Goal: Information Seeking & Learning: Learn about a topic

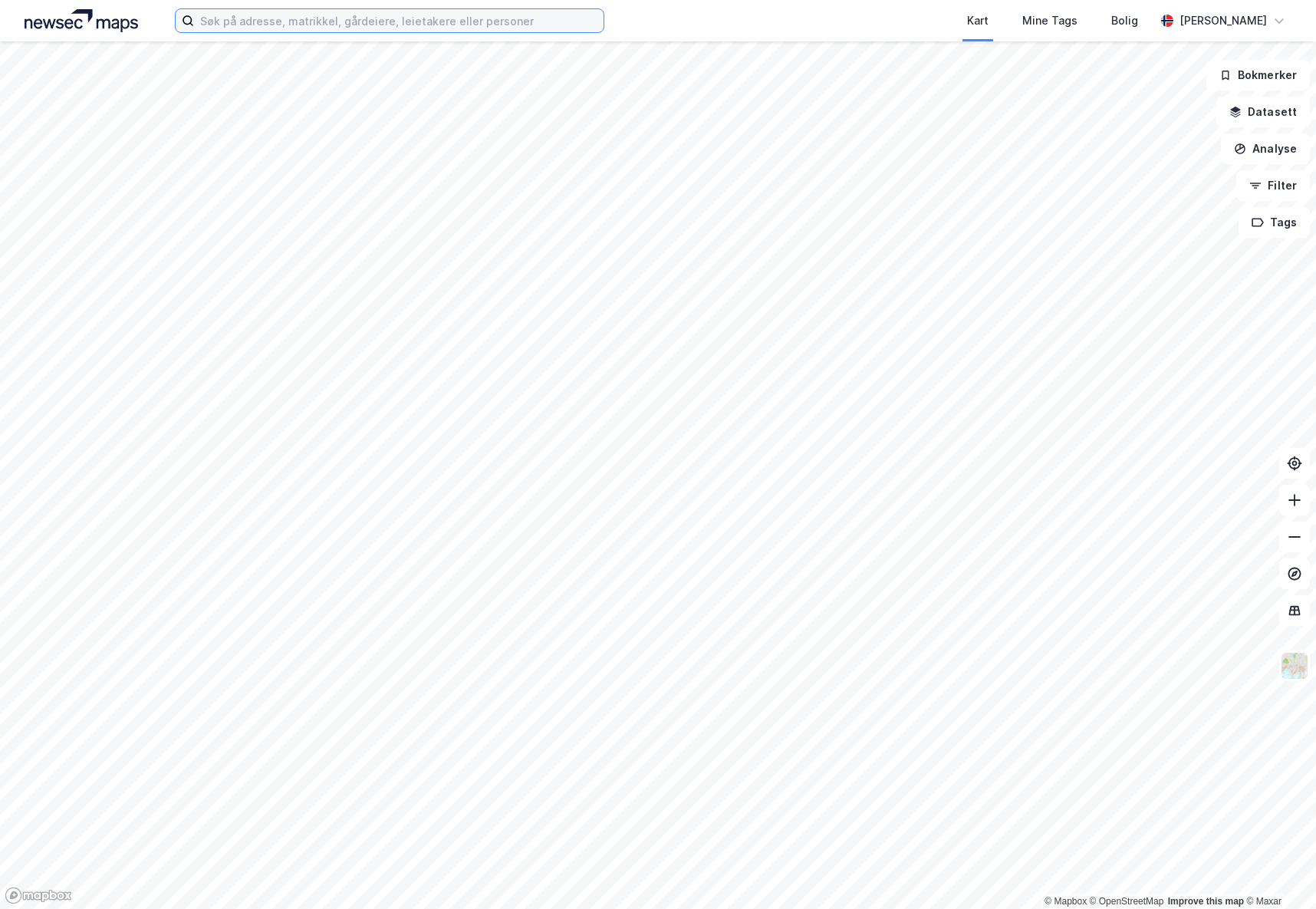
click at [248, 16] on input at bounding box center [399, 21] width 409 height 23
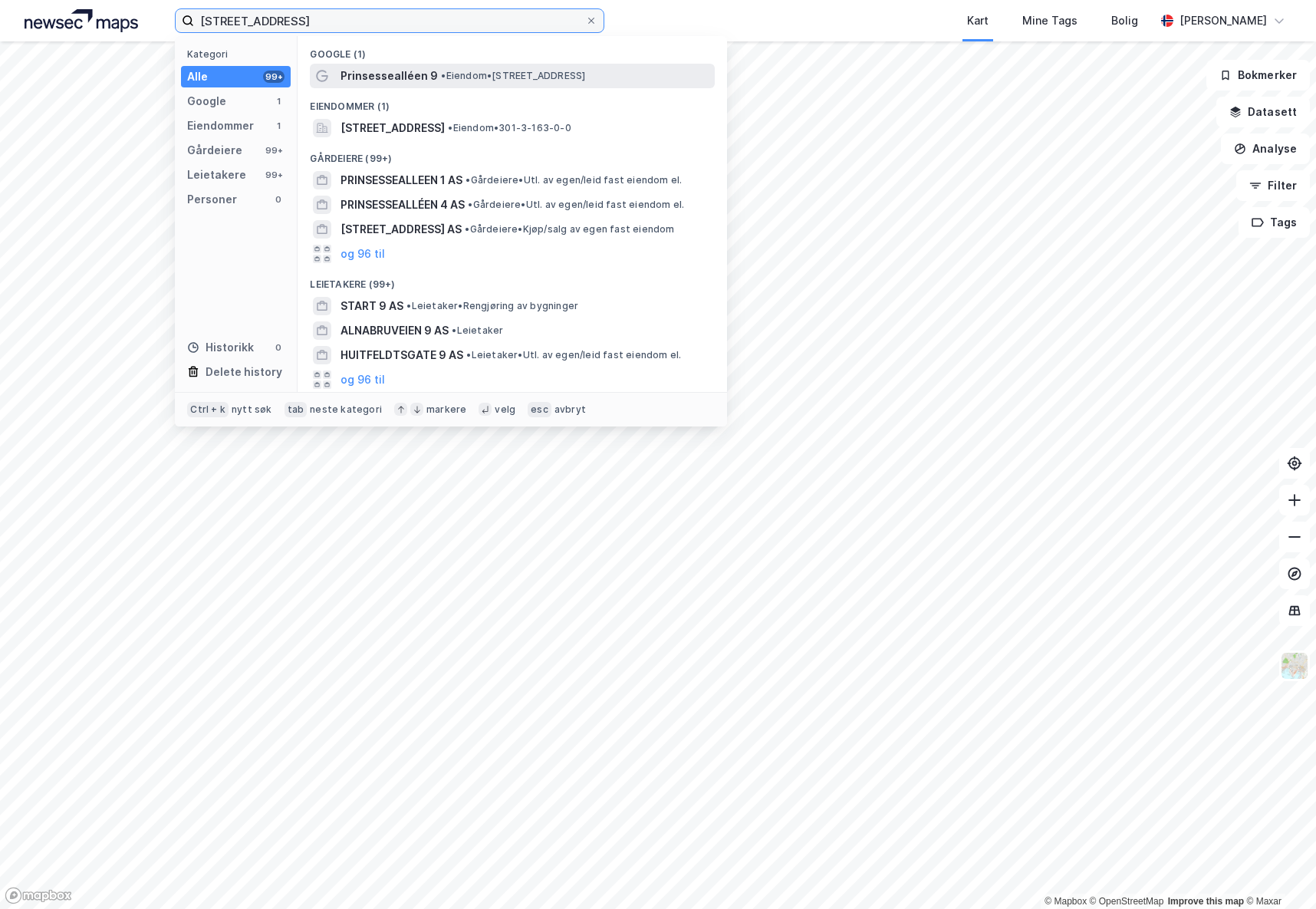
type input "[STREET_ADDRESS]"
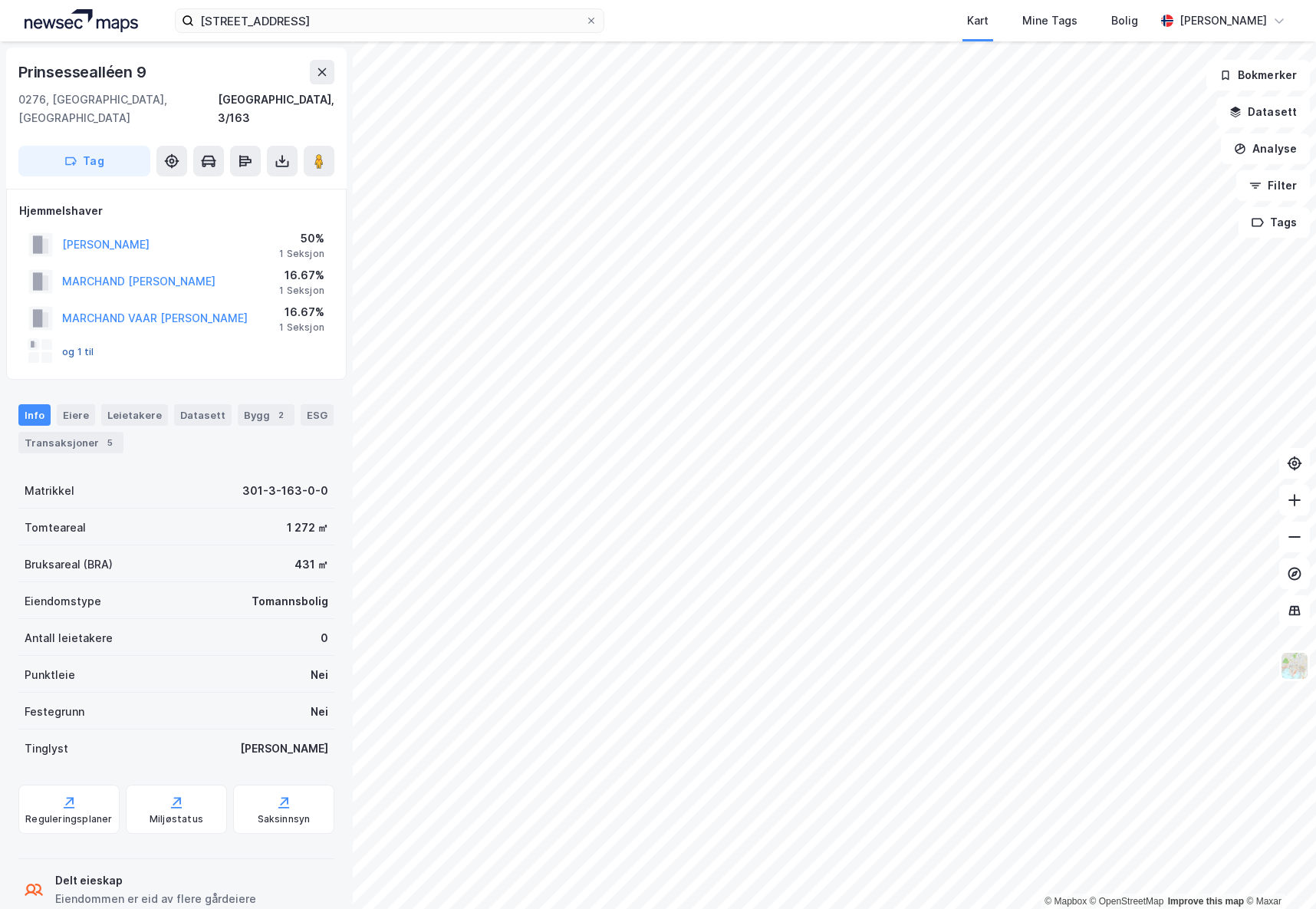
click at [0, 0] on button "og 1 til" at bounding box center [0, 0] width 0 height 0
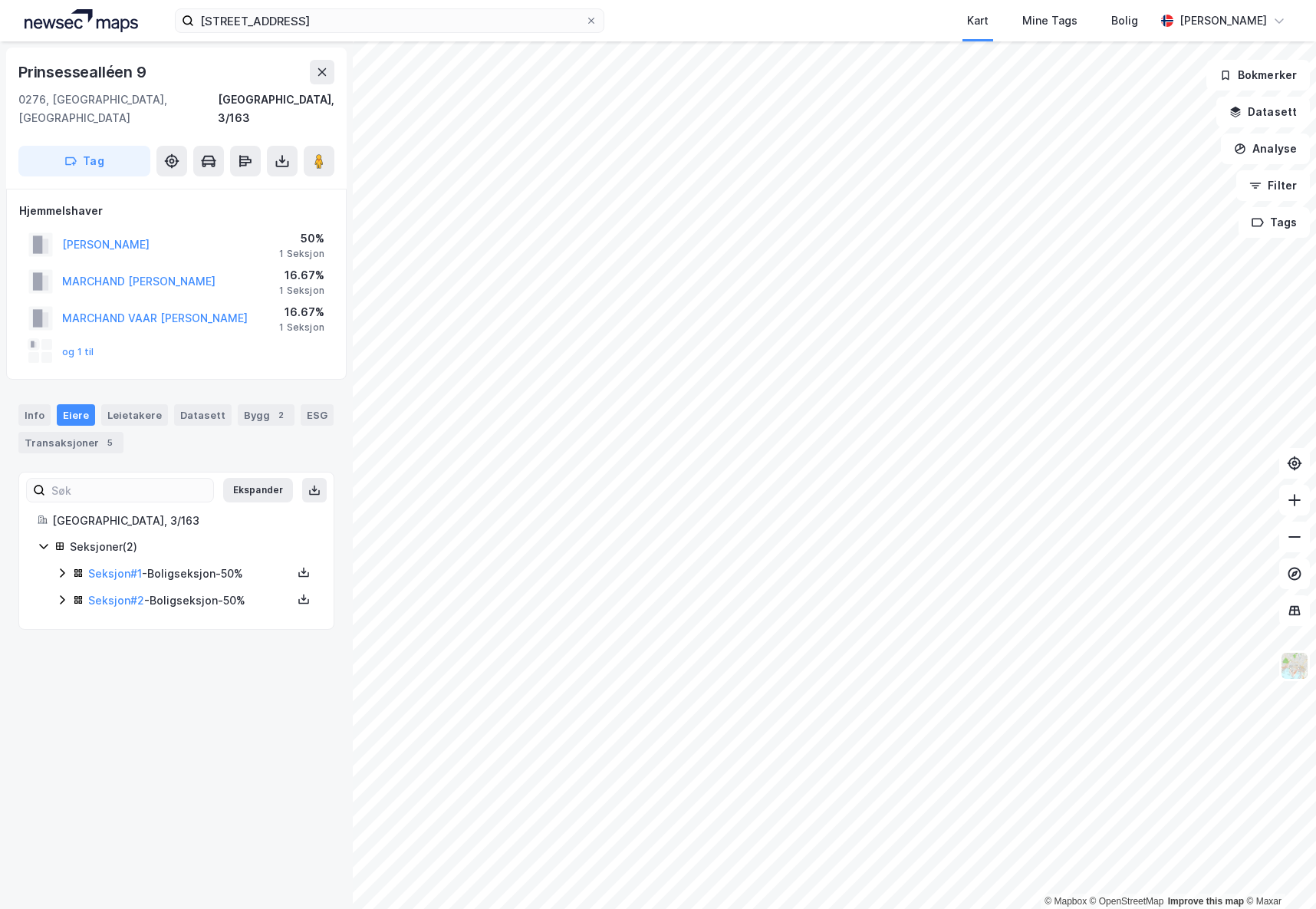
click at [61, 594] on icon at bounding box center [62, 600] width 12 height 12
click at [66, 566] on icon at bounding box center [62, 573] width 12 height 12
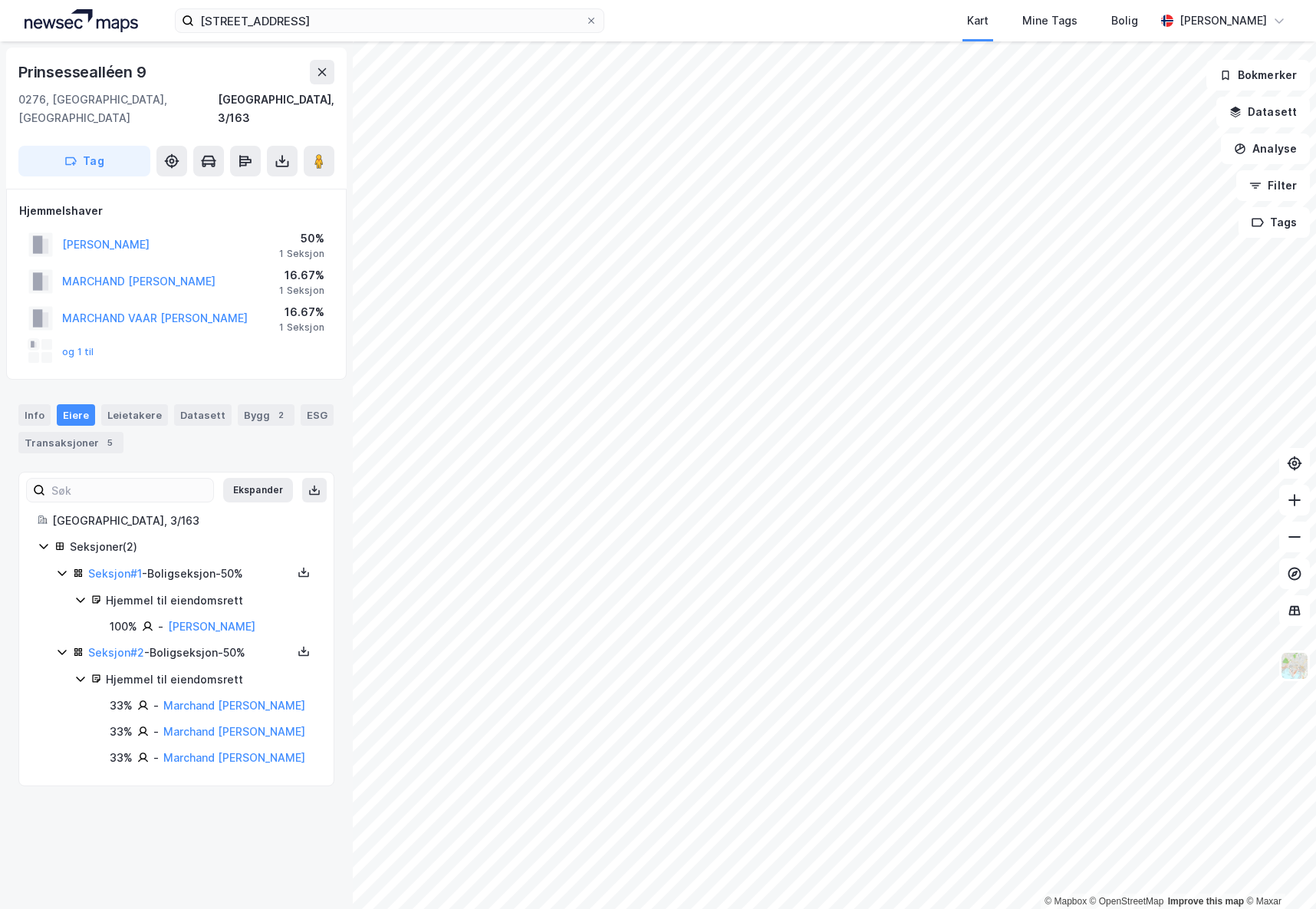
click at [380, 169] on div "© Mapbox © OpenStreetMap Improve this map © [GEOGRAPHIC_DATA][STREET_ADDRESS] T…" at bounding box center [658, 475] width 1316 height 867
click at [239, 433] on div "Info [PERSON_NAME] Datasett Bygg 2 ESG Transaksjoner 5" at bounding box center [176, 428] width 316 height 49
click at [124, 432] on div "Transaksjoner 5" at bounding box center [71, 443] width 105 height 22
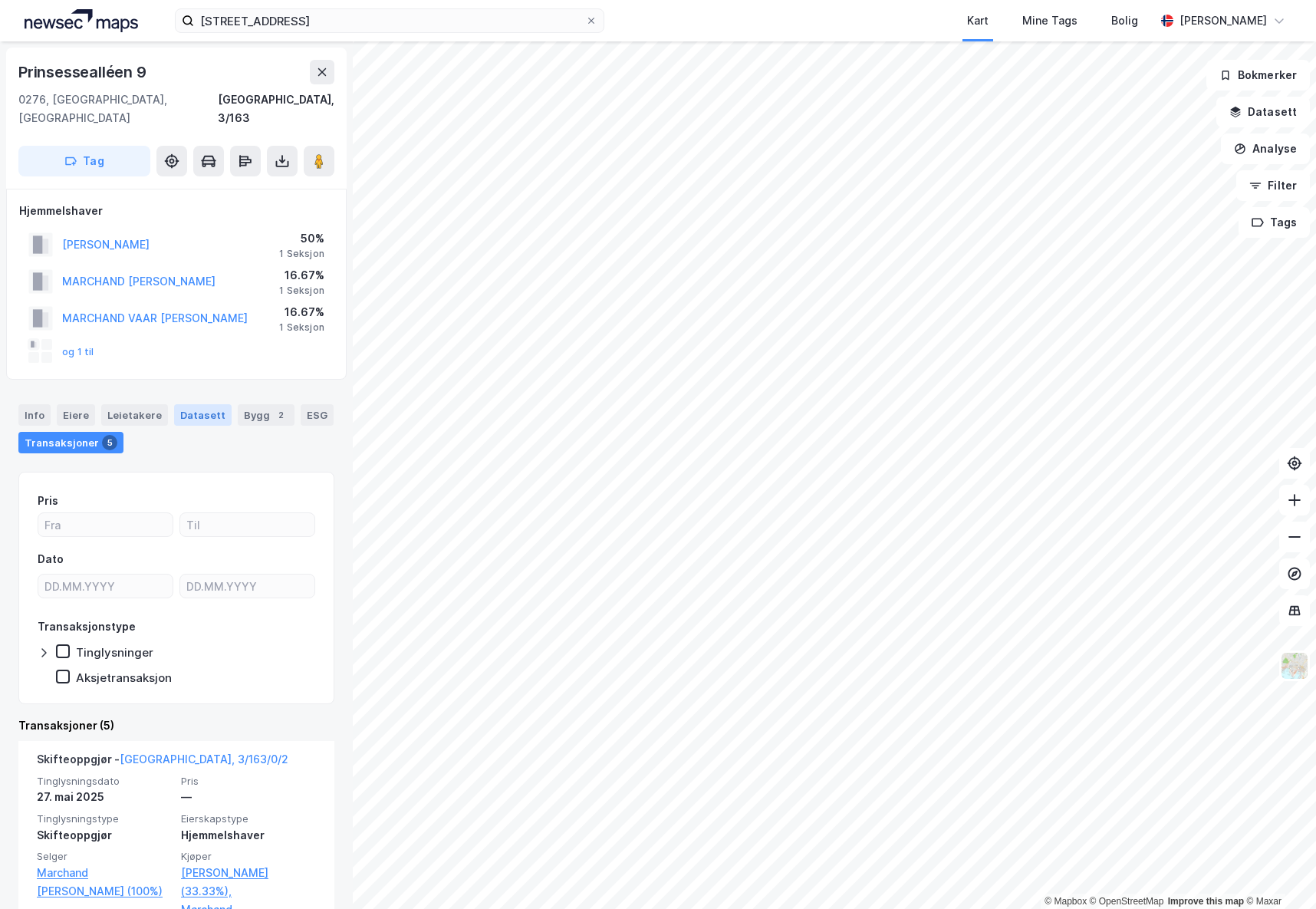
click at [184, 404] on div "Datasett" at bounding box center [203, 415] width 57 height 22
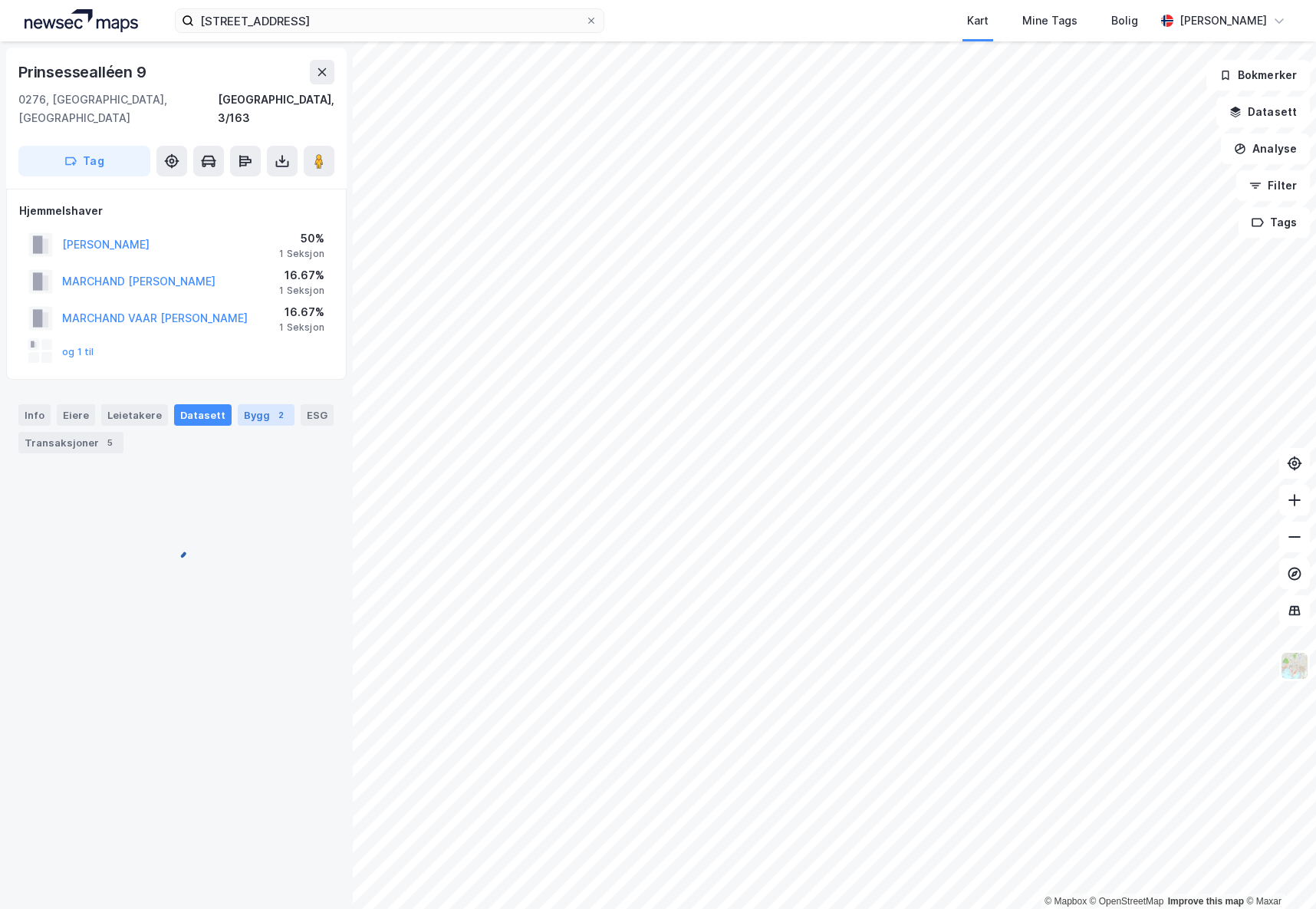
click at [256, 404] on div "Bygg 2" at bounding box center [266, 415] width 57 height 22
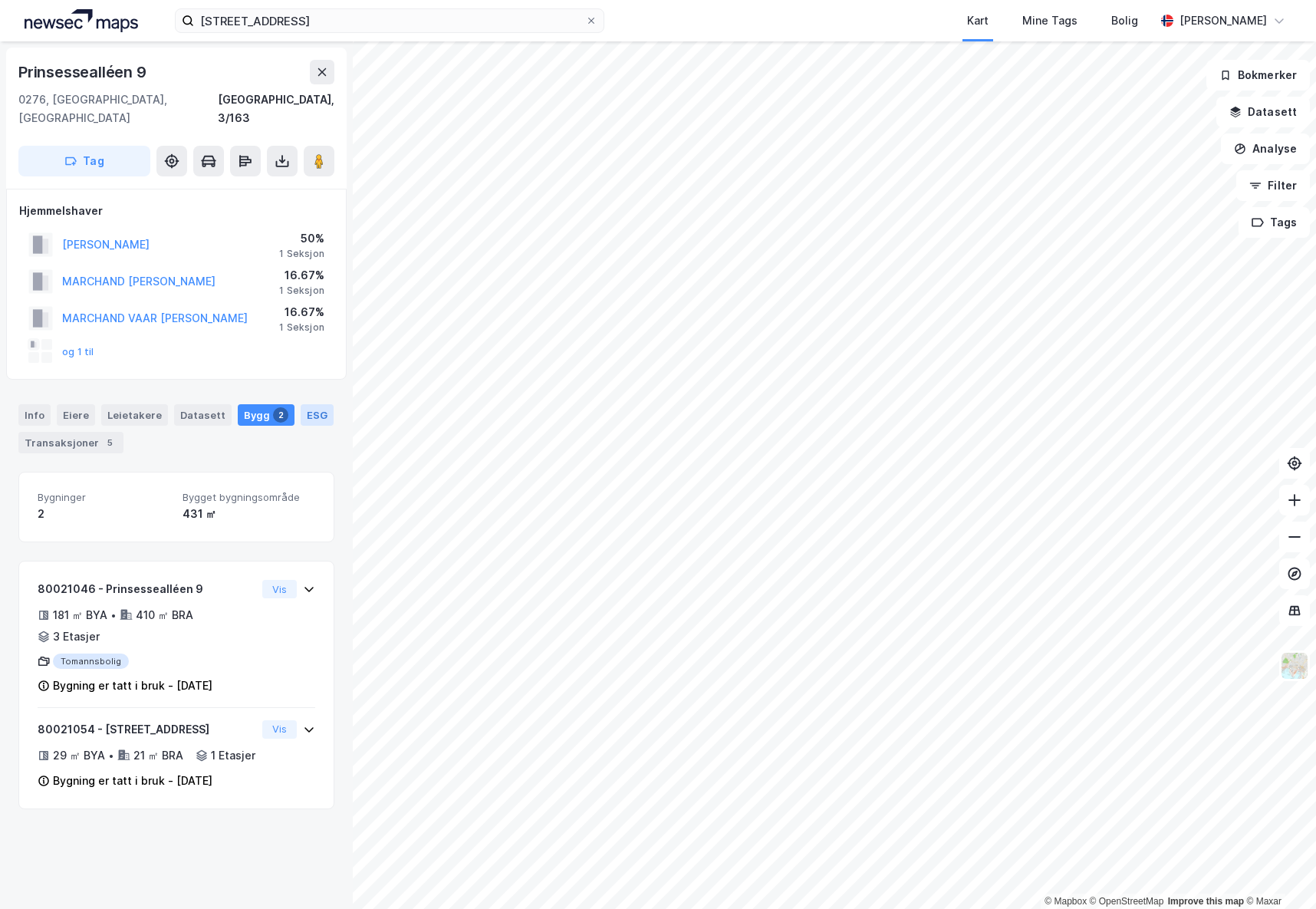
click at [301, 426] on div "ESG" at bounding box center [317, 415] width 33 height 22
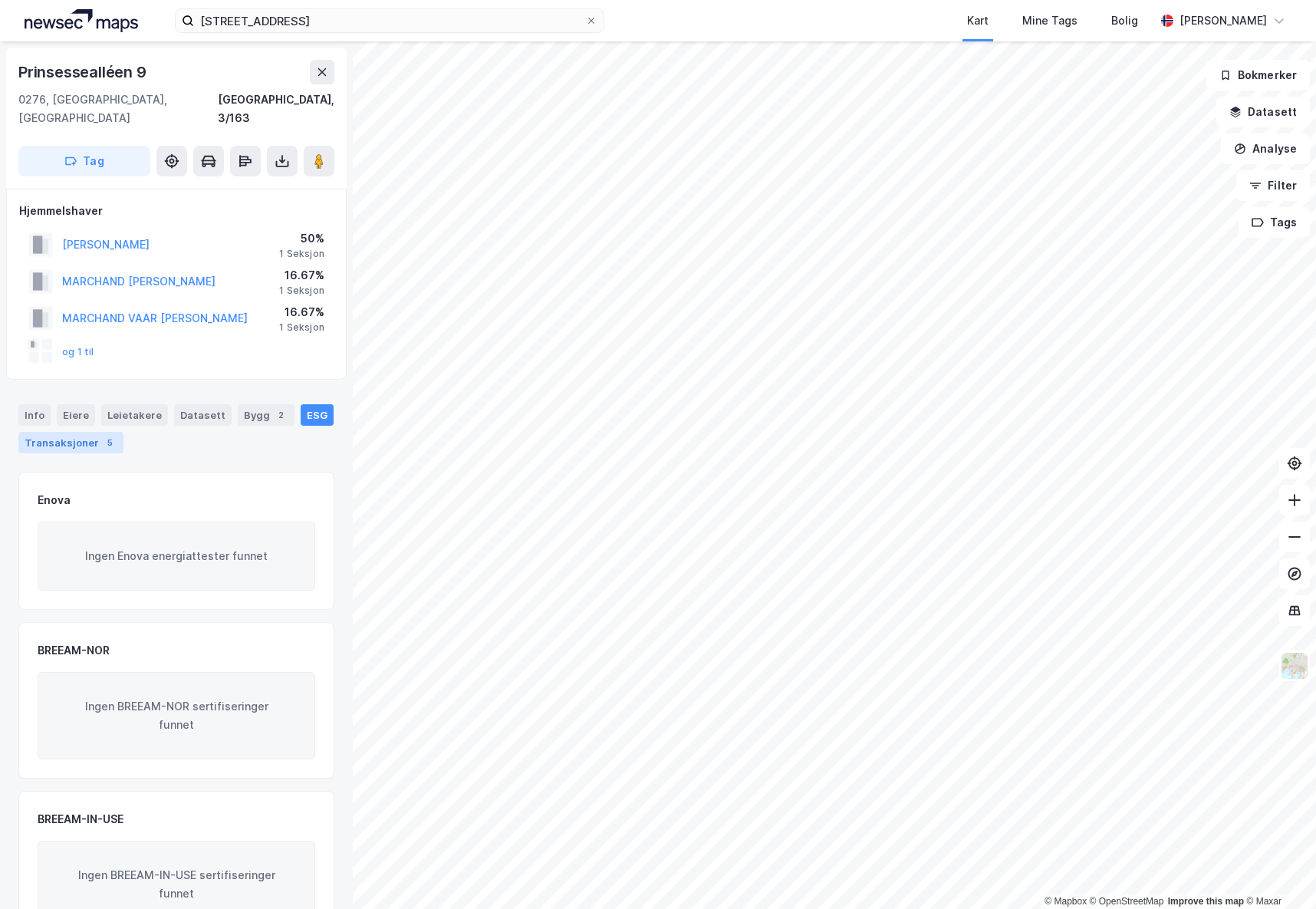
click at [108, 432] on div "Transaksjoner 5" at bounding box center [71, 443] width 105 height 22
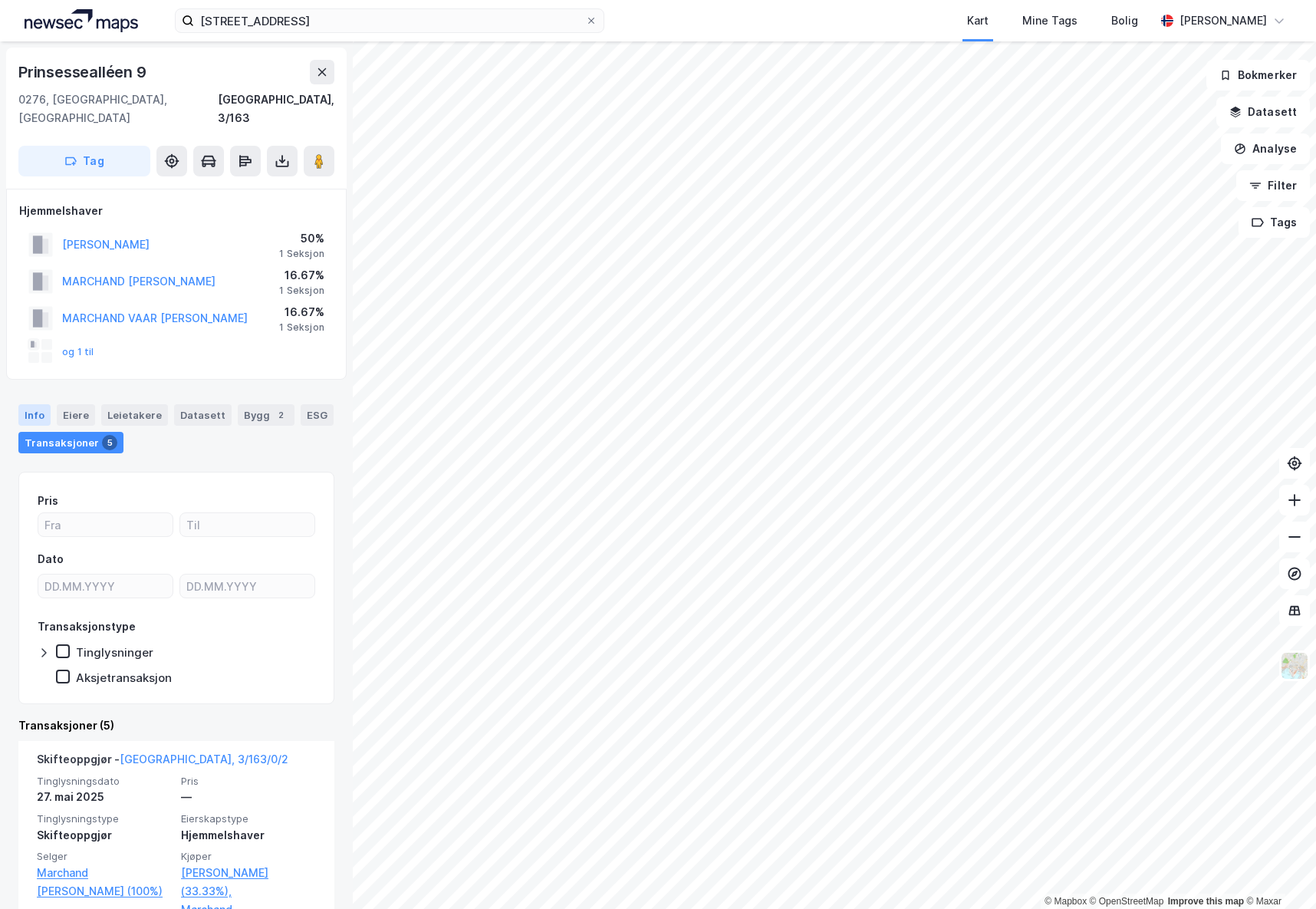
click at [44, 404] on div "Info" at bounding box center [34, 415] width 32 height 22
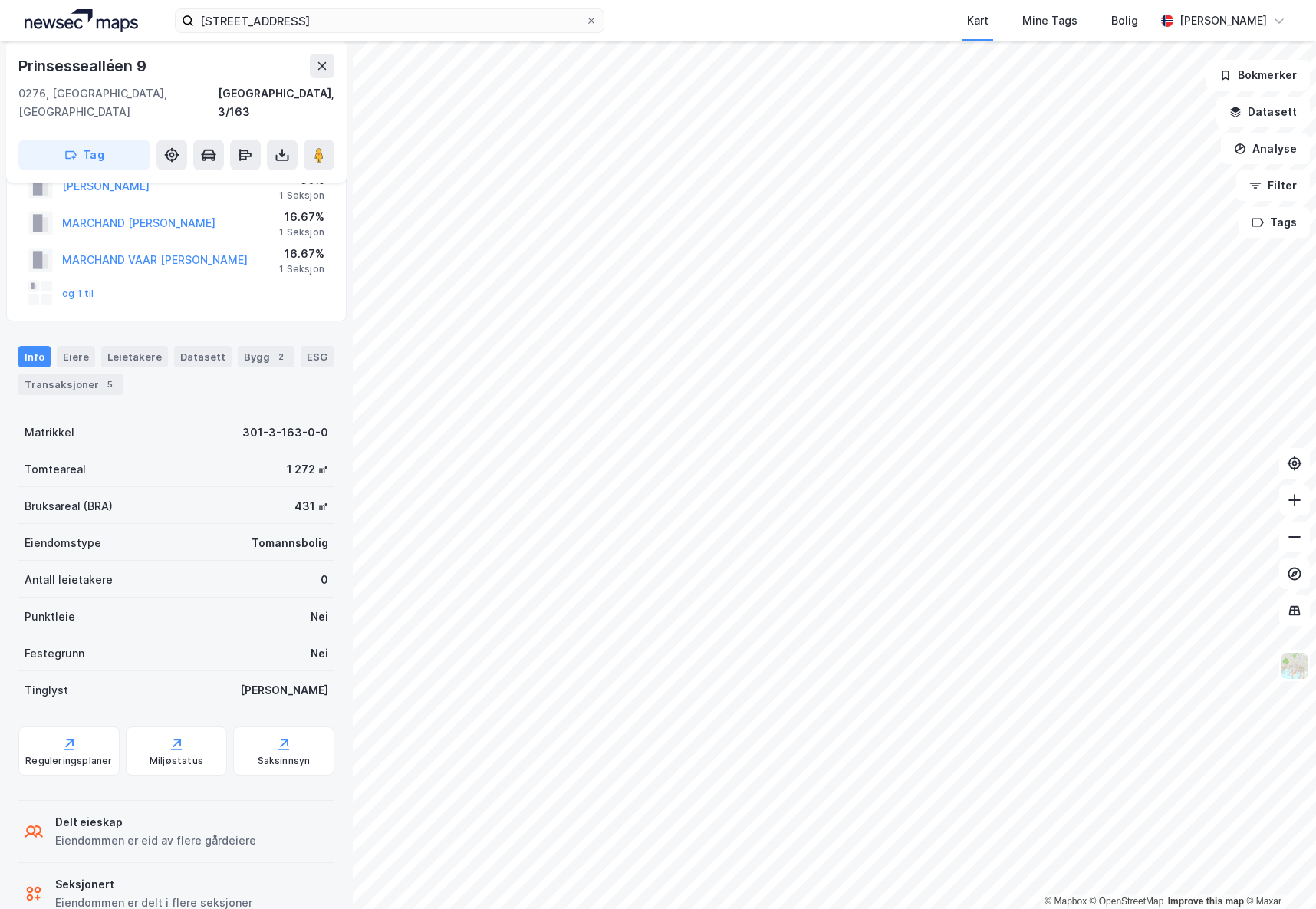
scroll to position [81, 0]
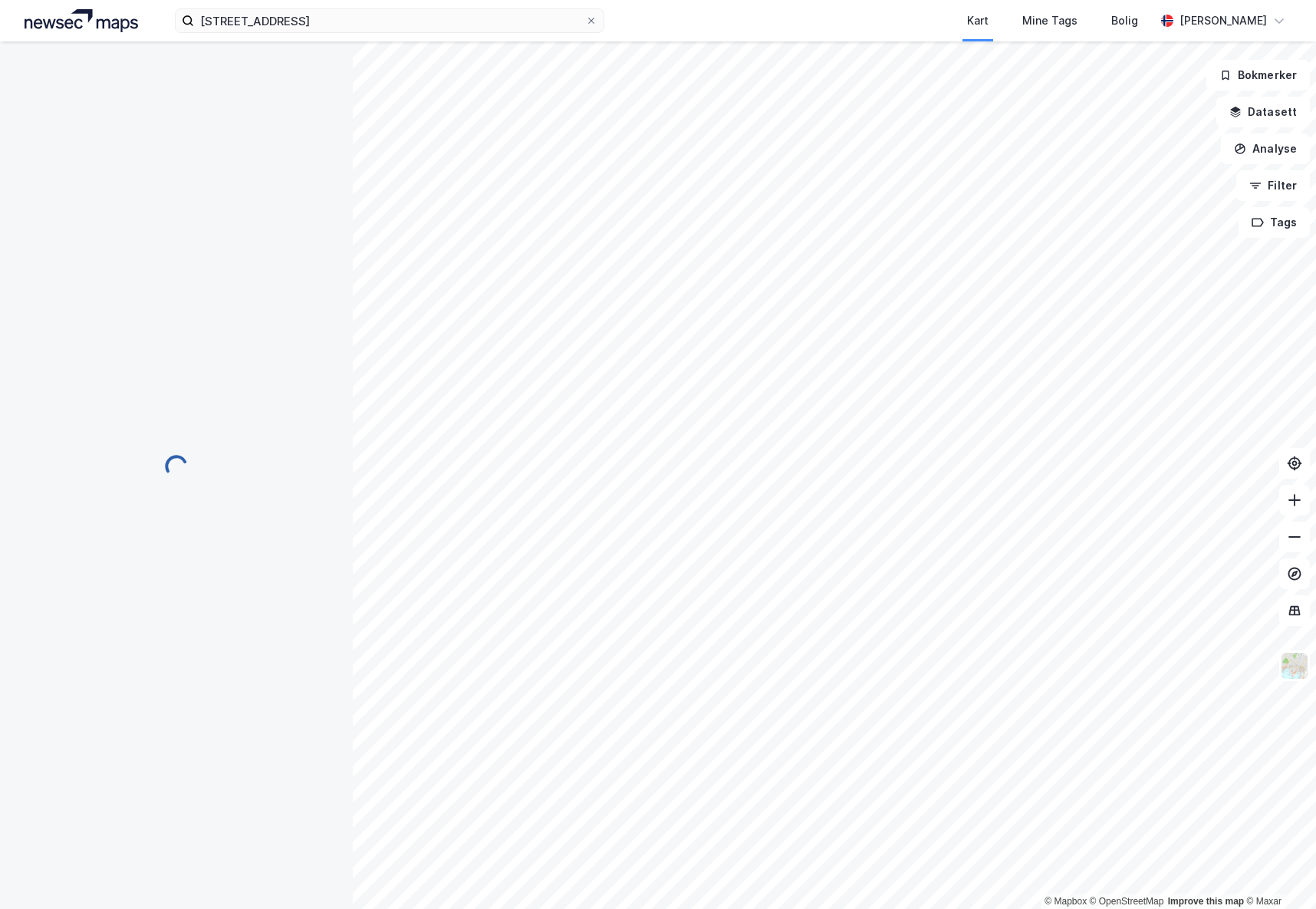
scroll to position [81, 0]
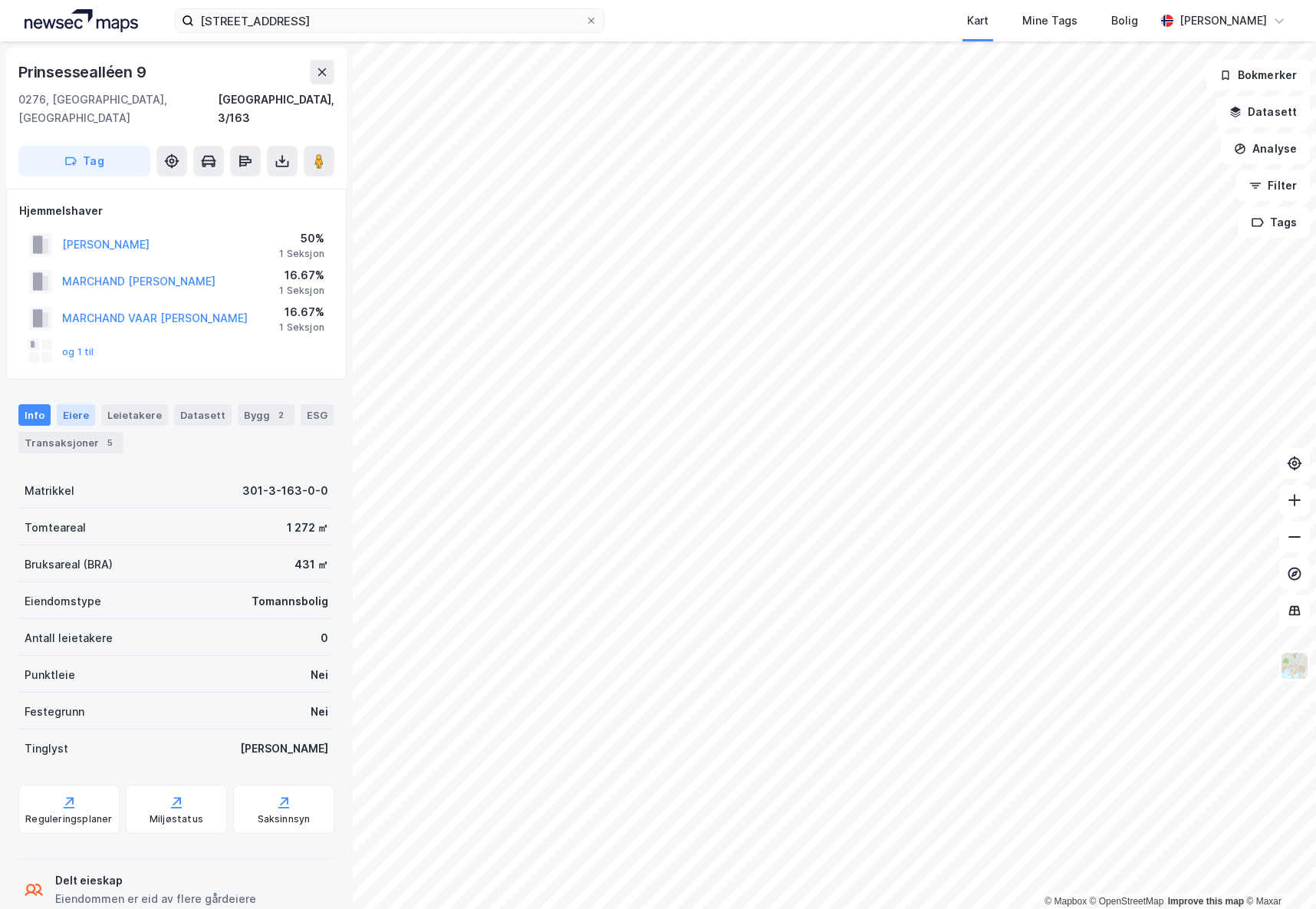
click at [72, 404] on div "Eiere" at bounding box center [75, 415] width 38 height 22
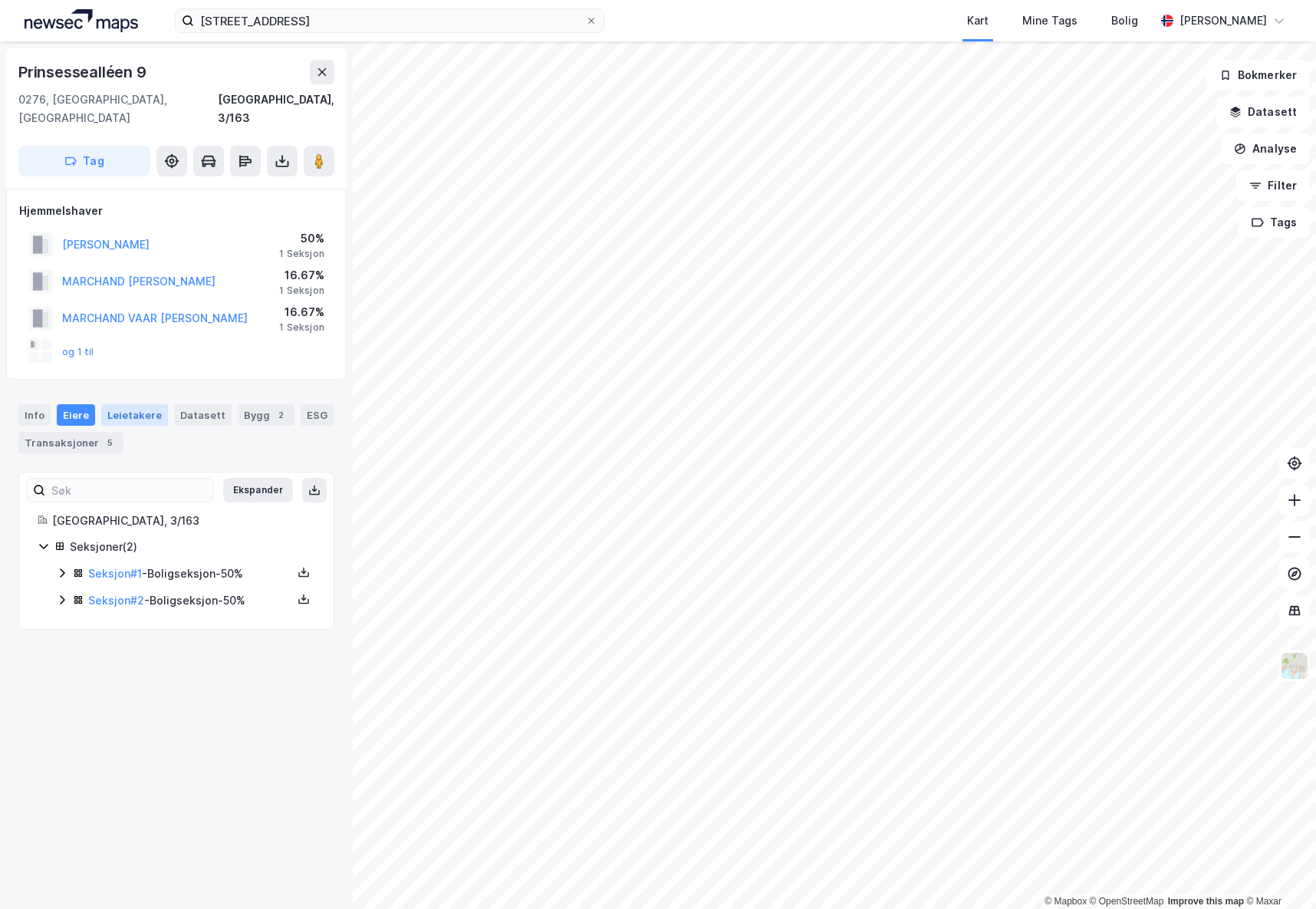
click at [127, 404] on div "Leietakere" at bounding box center [134, 415] width 67 height 22
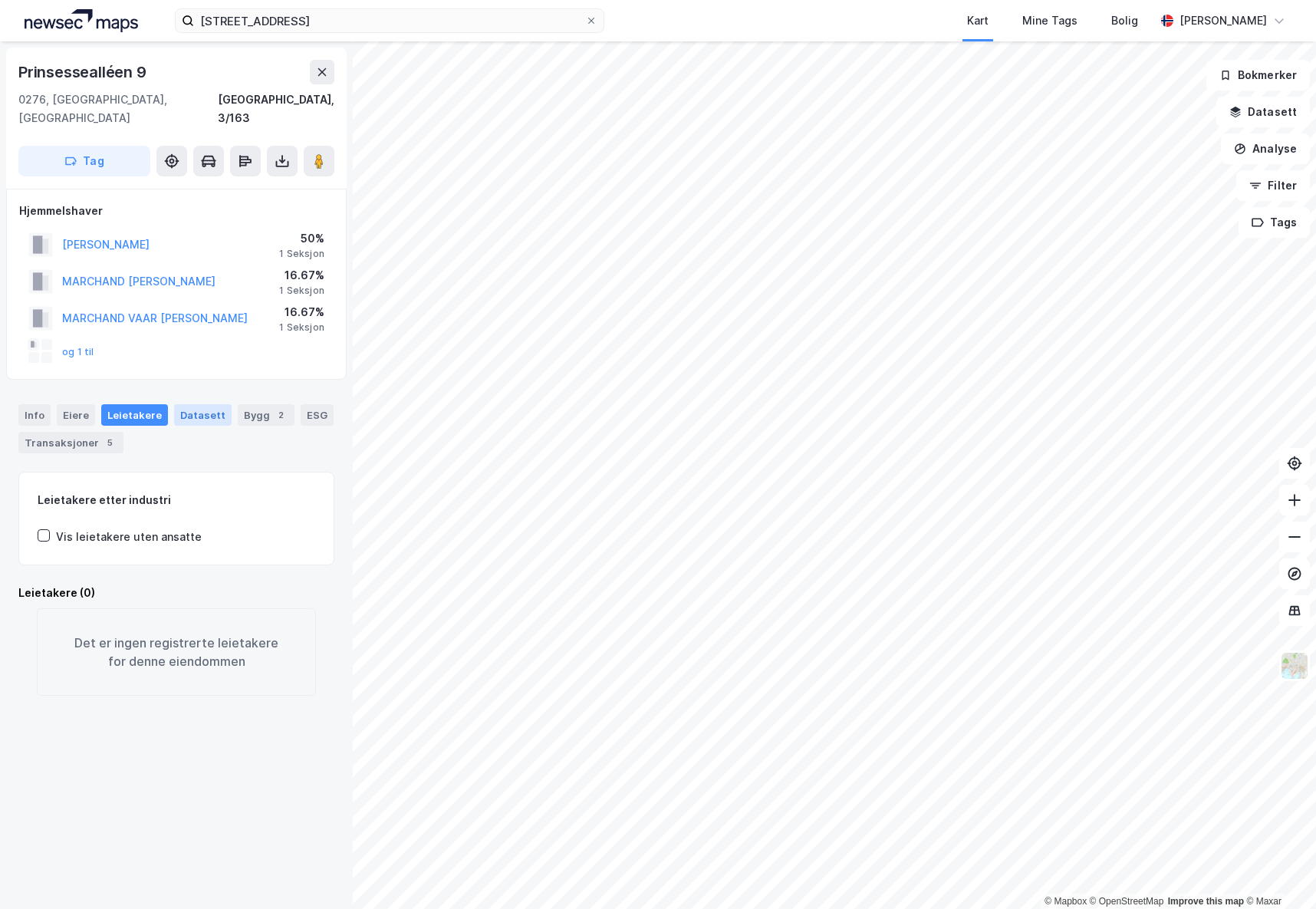
click at [195, 404] on div "Datasett" at bounding box center [203, 415] width 57 height 22
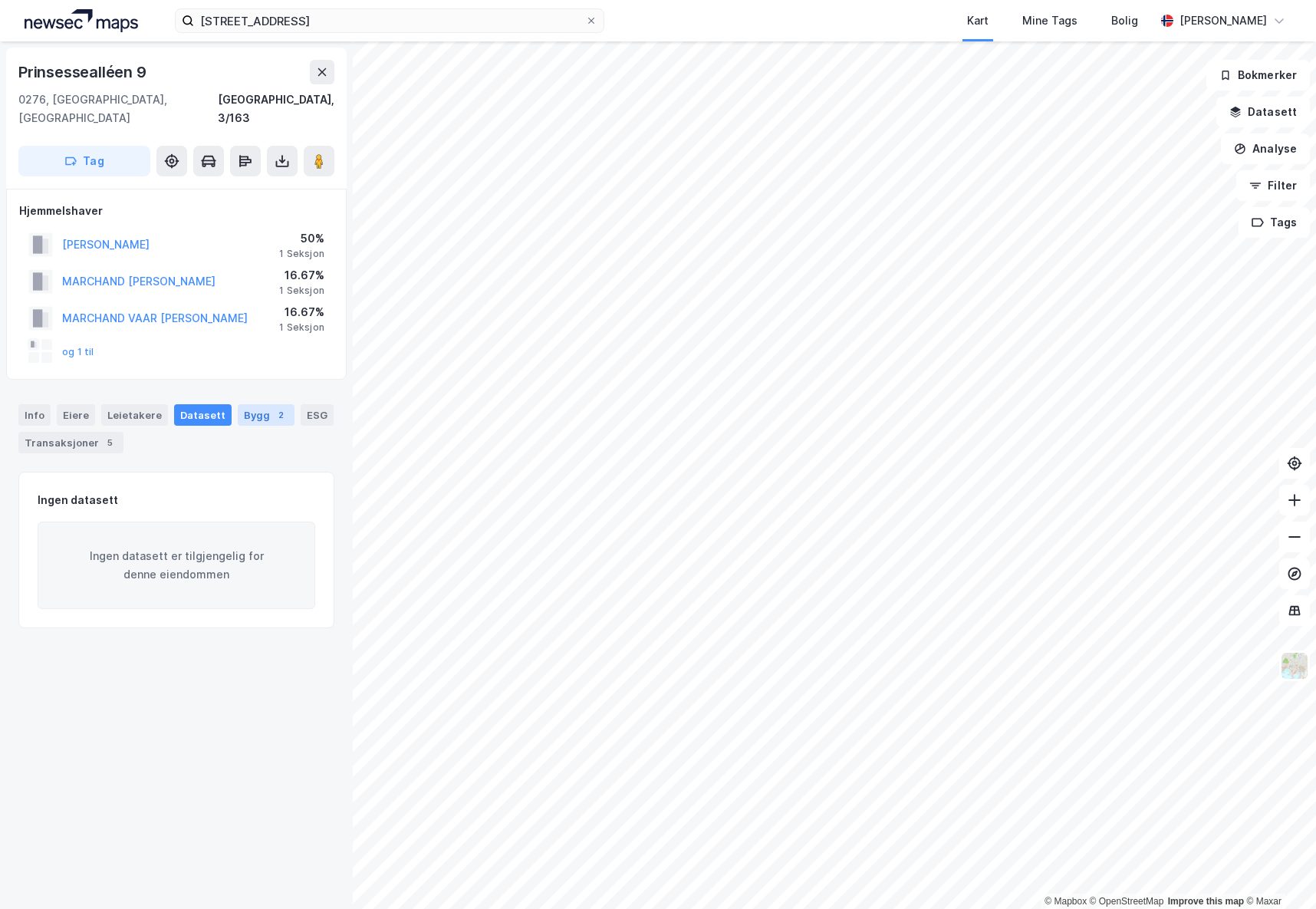
click at [251, 404] on div "Bygg 2" at bounding box center [266, 415] width 57 height 22
